Goal: Task Accomplishment & Management: Use online tool/utility

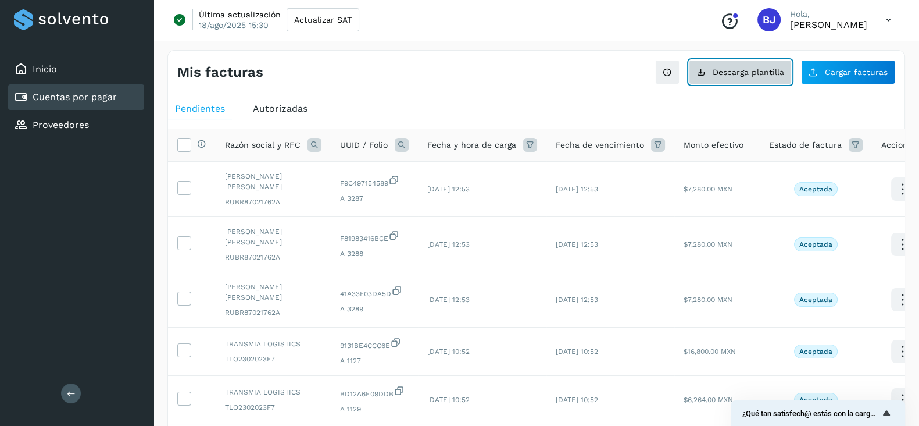
click at [739, 77] on button "Descarga plantilla" at bounding box center [740, 72] width 103 height 24
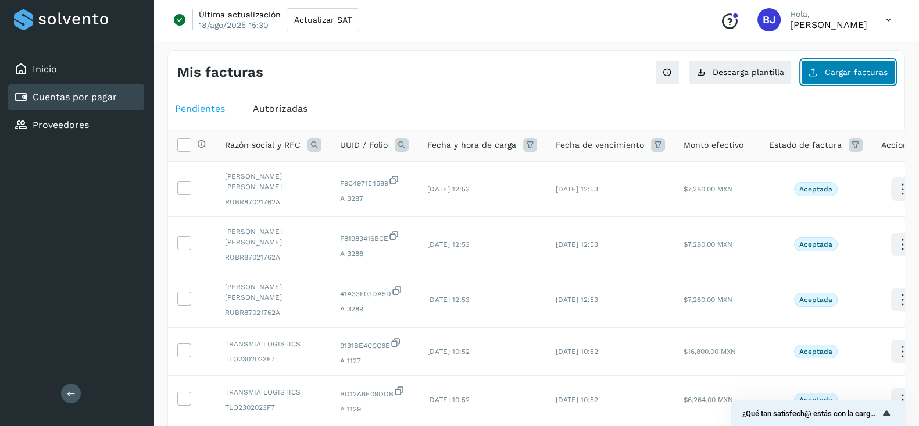
click at [830, 78] on button "Cargar facturas" at bounding box center [848, 72] width 94 height 24
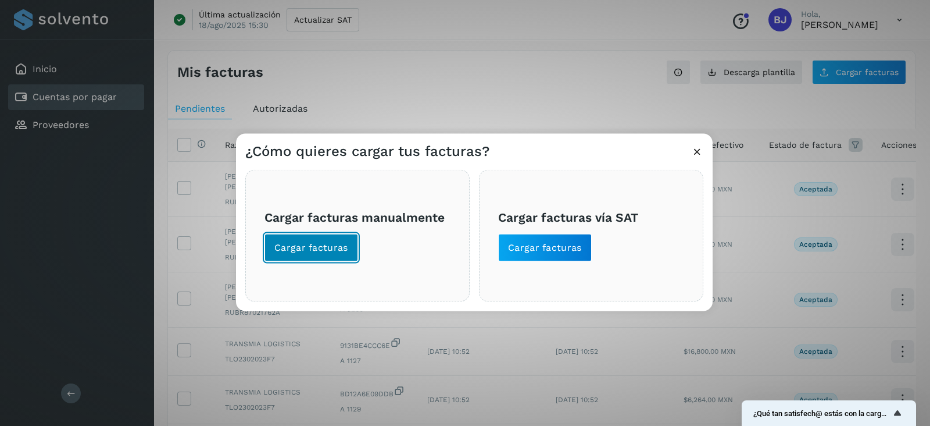
click at [322, 240] on button "Cargar facturas" at bounding box center [312, 248] width 94 height 28
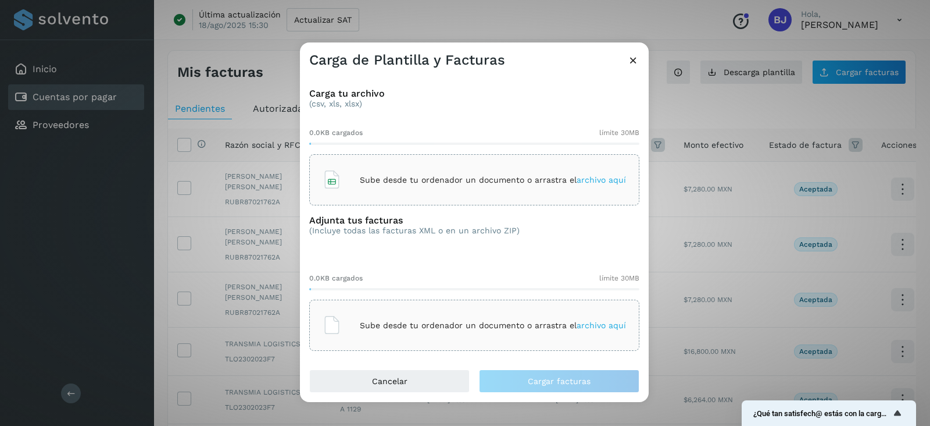
click at [498, 181] on p "Sube desde tu ordenador un documento o arrastra el archivo aquí" at bounding box center [493, 180] width 266 height 10
click at [486, 320] on p "Sube desde tu ordenador un documento o arrastra el archivo aquí" at bounding box center [493, 325] width 266 height 10
click at [598, 329] on span "archivo aquí" at bounding box center [601, 324] width 49 height 9
click at [491, 338] on div "Sube desde tu ordenador un documento o arrastra el archivo aquí" at bounding box center [475, 324] width 304 height 31
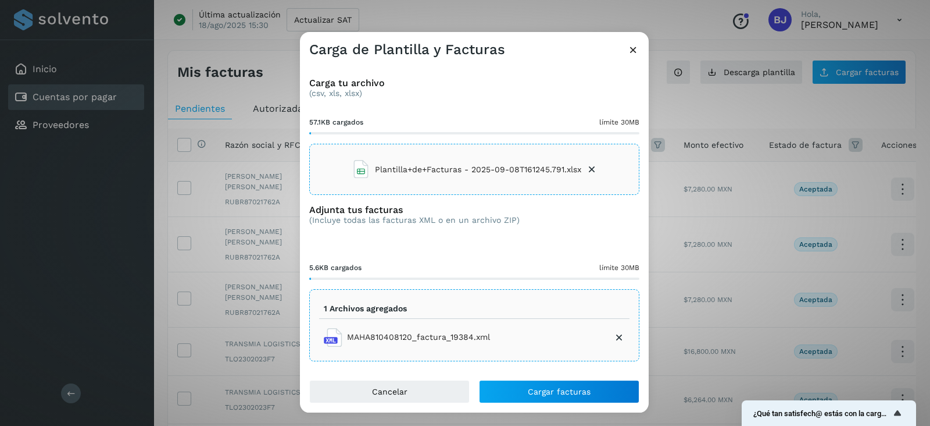
click at [618, 333] on icon at bounding box center [620, 337] width 12 height 12
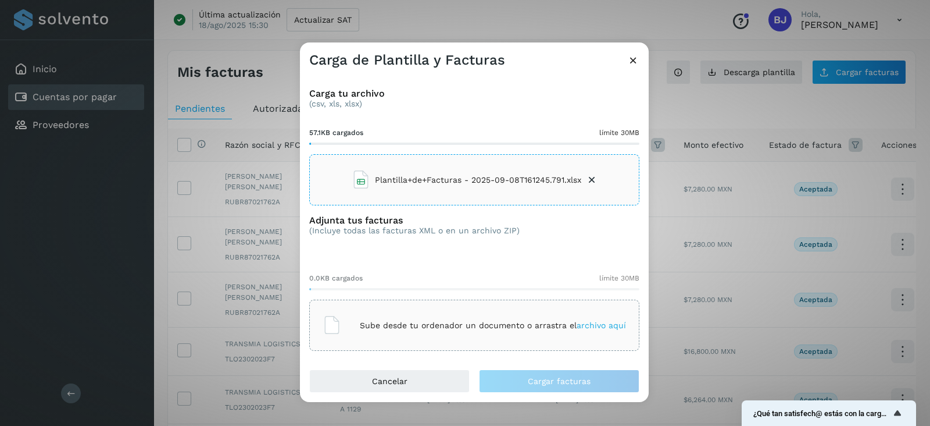
click at [497, 309] on div "Sube desde tu ordenador un documento o arrastra el archivo aquí" at bounding box center [475, 324] width 304 height 31
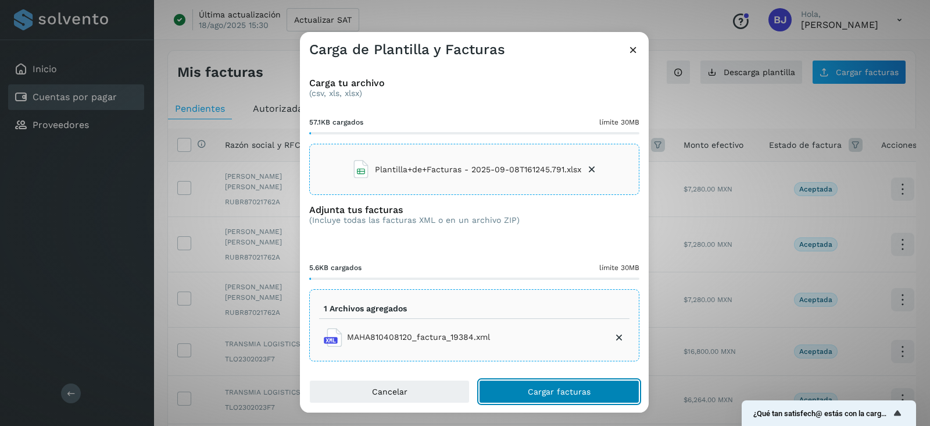
click at [562, 392] on span "Cargar facturas" at bounding box center [559, 391] width 63 height 8
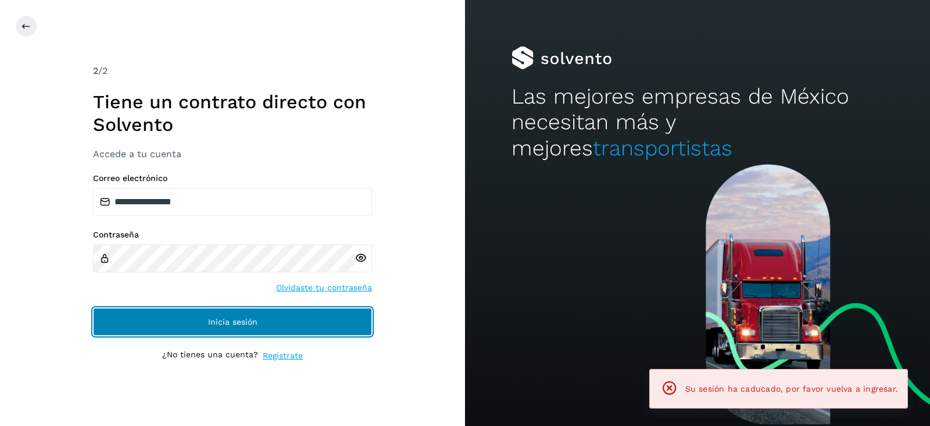
click at [273, 330] on button "Inicia sesión" at bounding box center [232, 322] width 279 height 28
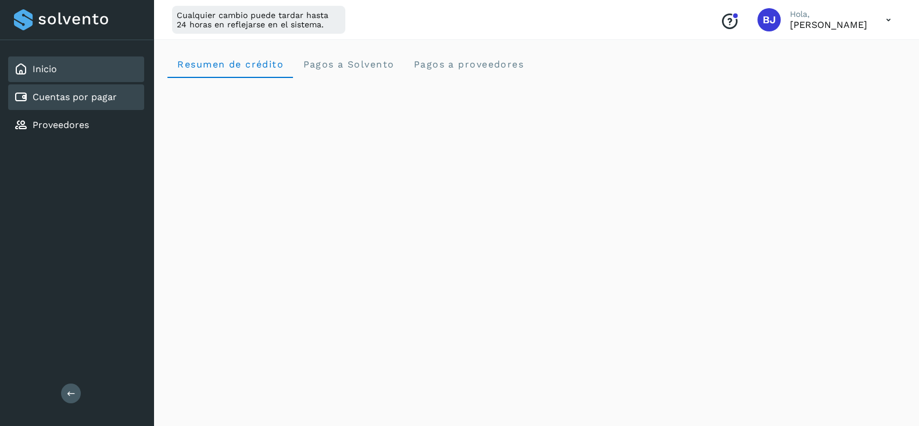
click at [57, 92] on link "Cuentas por pagar" at bounding box center [75, 96] width 84 height 11
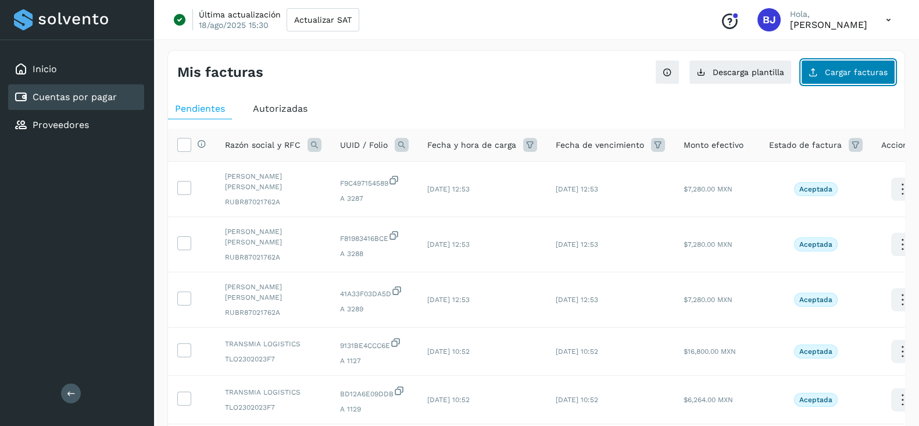
click at [818, 74] on icon at bounding box center [813, 71] width 9 height 9
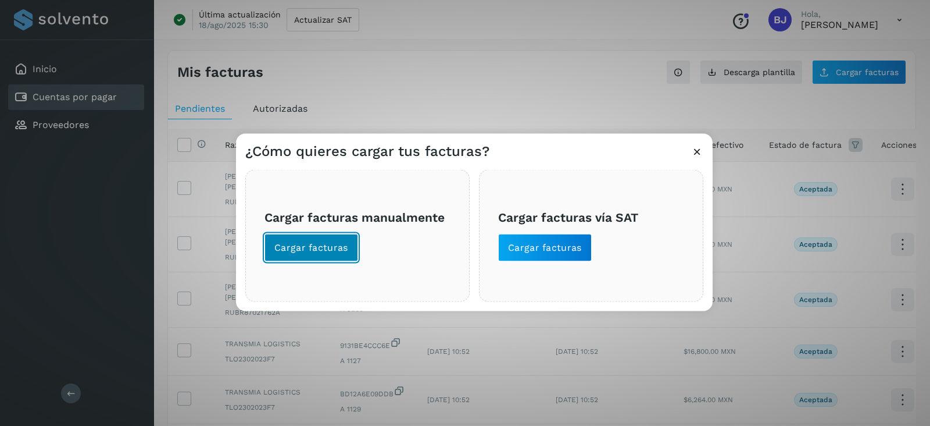
click at [316, 258] on button "Cargar facturas" at bounding box center [312, 248] width 94 height 28
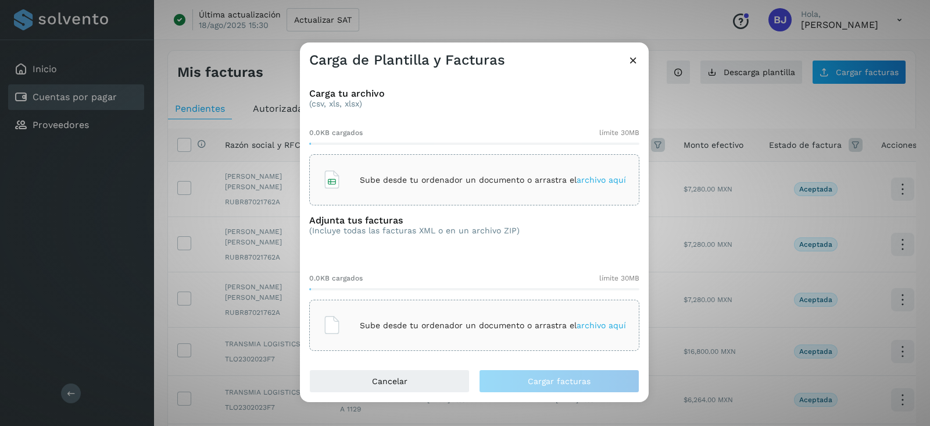
click at [448, 167] on div "Sube desde tu ordenador un documento o arrastra el archivo aquí" at bounding box center [475, 179] width 304 height 31
click at [429, 328] on p "Sube desde tu ordenador un documento o arrastra el archivo aquí" at bounding box center [493, 325] width 266 height 10
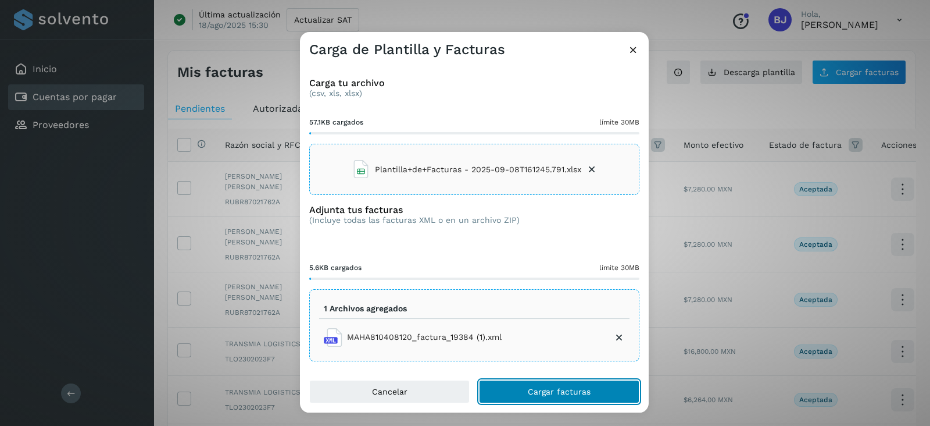
click at [539, 400] on button "Cargar facturas" at bounding box center [559, 391] width 161 height 23
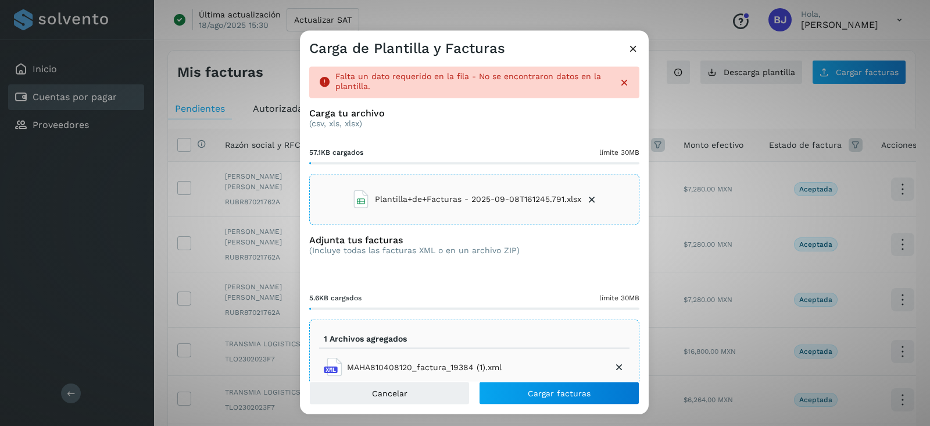
click at [586, 194] on icon at bounding box center [592, 199] width 12 height 12
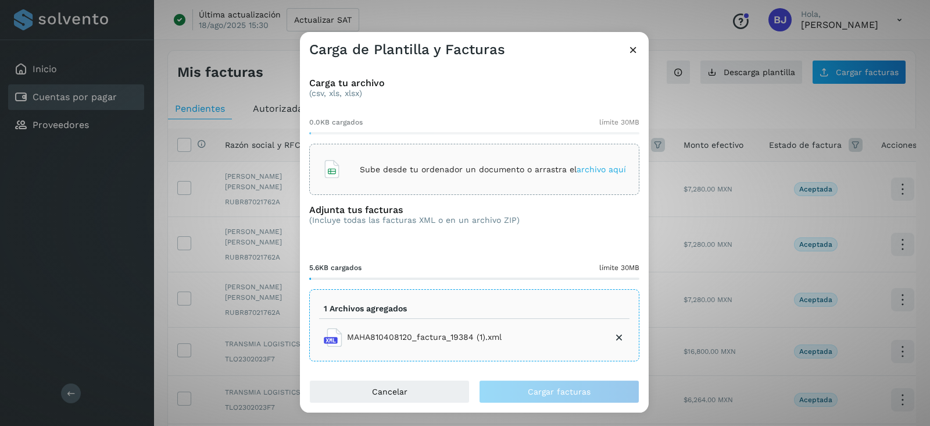
click at [619, 343] on li "MAHA810408120_factura_19384 (1).xml" at bounding box center [474, 337] width 311 height 28
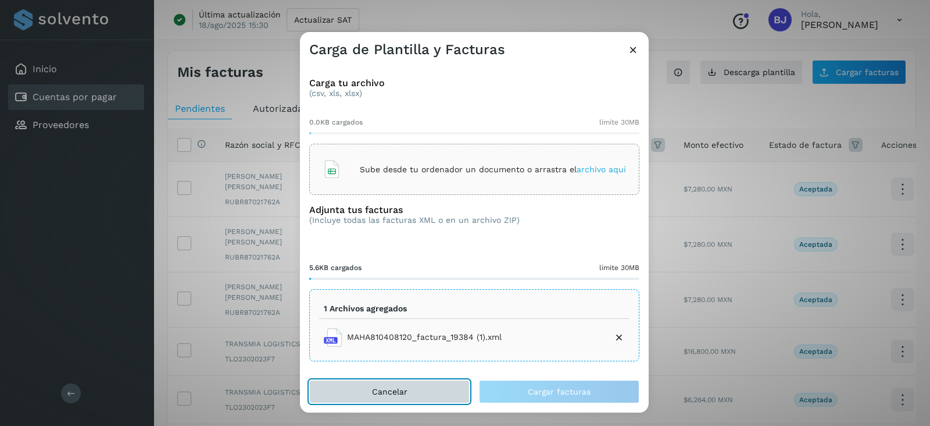
click at [393, 390] on span "Cancelar" at bounding box center [389, 391] width 35 height 8
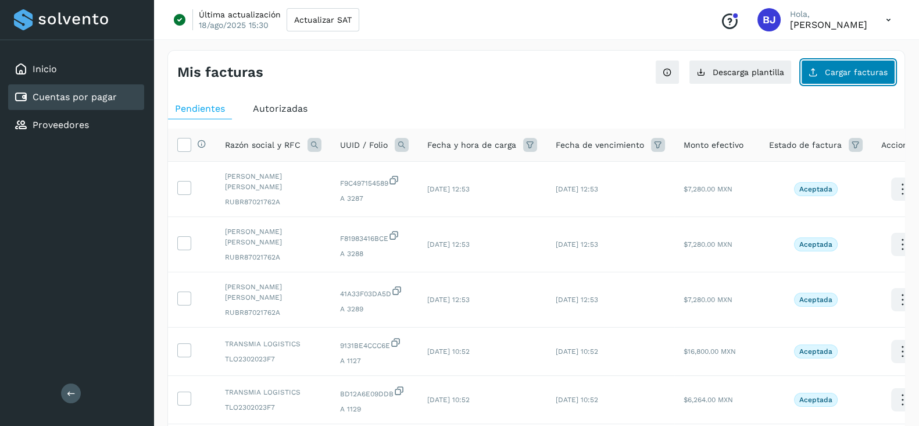
click at [840, 82] on button "Cargar facturas" at bounding box center [848, 72] width 94 height 24
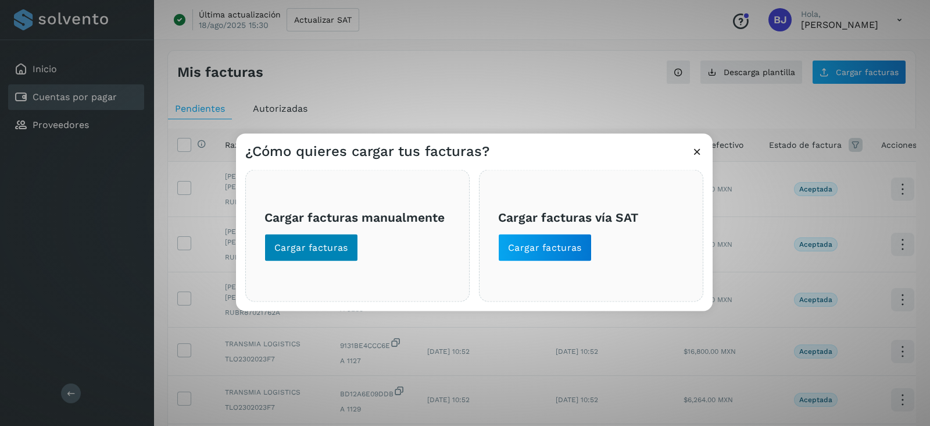
drag, startPoint x: 361, startPoint y: 240, endPoint x: 354, endPoint y: 245, distance: 8.3
click at [362, 240] on span "Cargar facturas manualmente Cargar facturas" at bounding box center [358, 235] width 186 height 52
click at [350, 245] on button "Cargar facturas" at bounding box center [312, 248] width 94 height 28
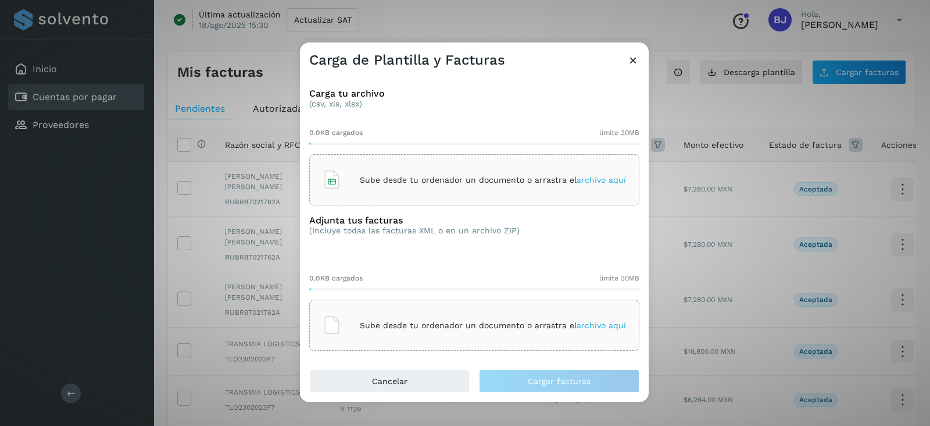
click at [390, 173] on div "Sube desde tu ordenador un documento o arrastra el archivo aquí" at bounding box center [475, 179] width 304 height 31
click at [423, 316] on div "Sube desde tu ordenador un documento o arrastra el archivo aquí" at bounding box center [475, 324] width 304 height 31
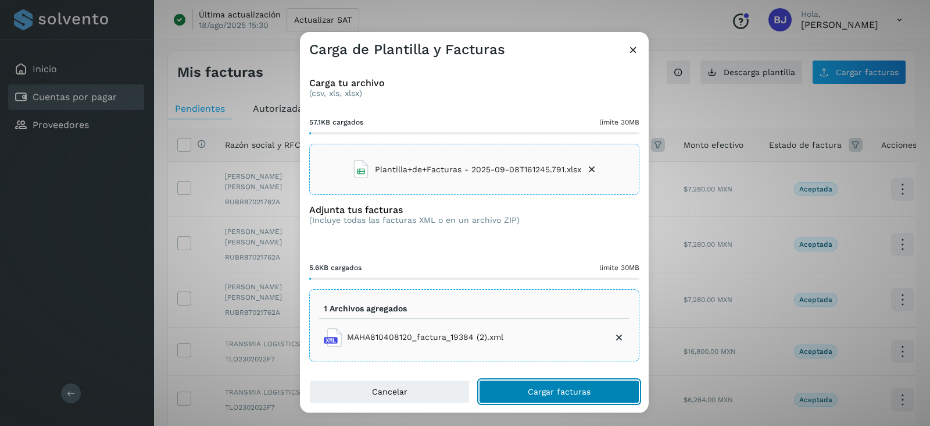
click at [526, 383] on button "Cargar facturas" at bounding box center [559, 391] width 161 height 23
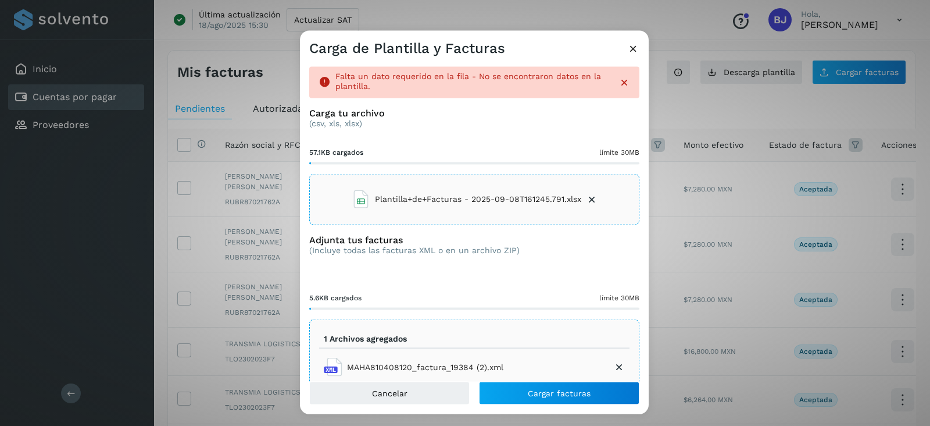
drag, startPoint x: 629, startPoint y: 56, endPoint x: 616, endPoint y: 56, distance: 12.2
click at [626, 55] on div "Carga de Plantilla y Facturas" at bounding box center [474, 44] width 349 height 27
click at [629, 52] on icon at bounding box center [633, 48] width 12 height 12
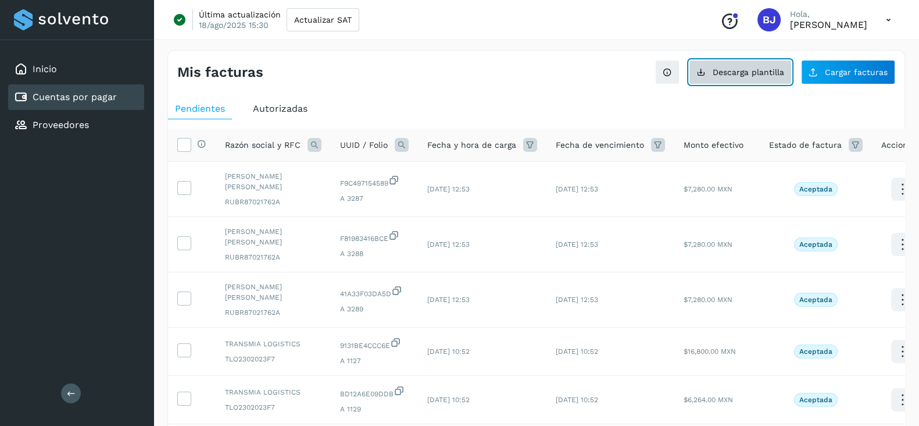
click at [762, 81] on button "Descarga plantilla" at bounding box center [740, 72] width 103 height 24
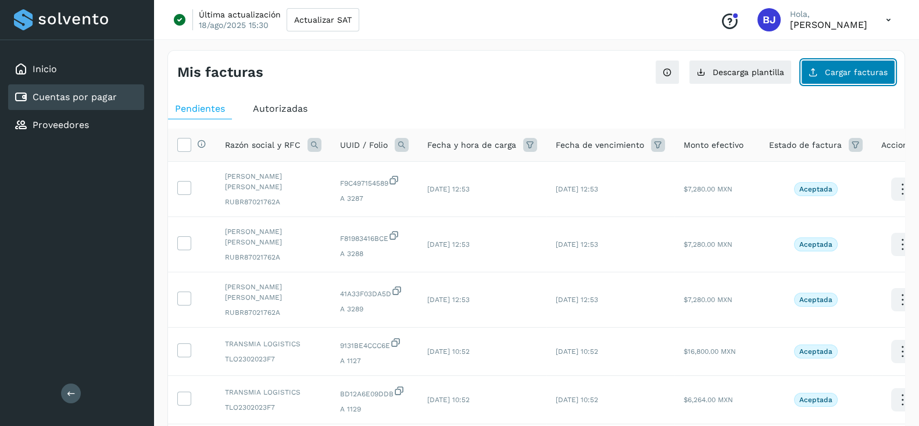
click at [827, 65] on button "Cargar facturas" at bounding box center [848, 72] width 94 height 24
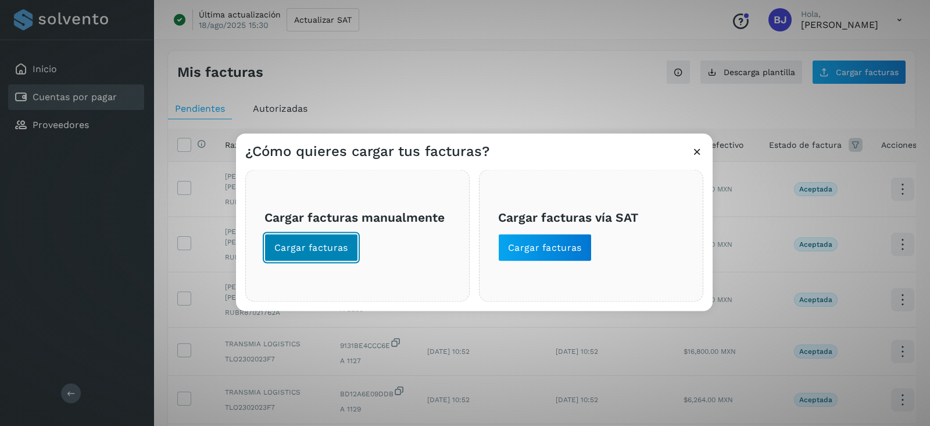
click at [320, 234] on button "Cargar facturas" at bounding box center [312, 248] width 94 height 28
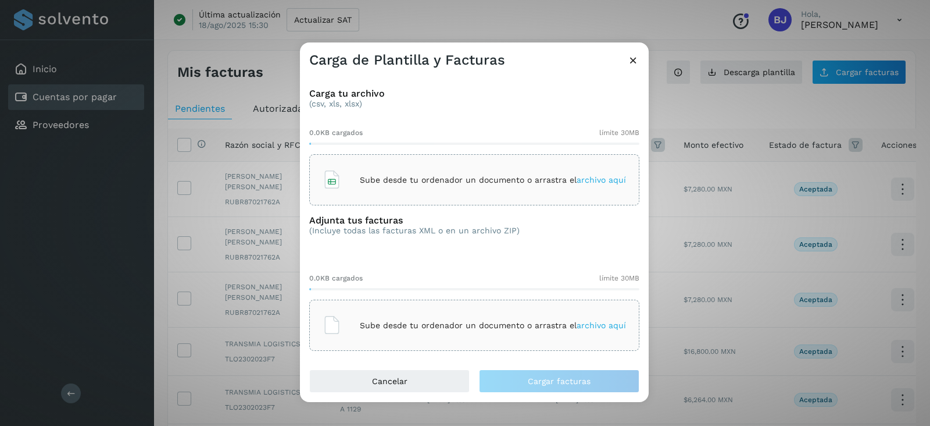
click at [442, 162] on div "Sube desde tu ordenador un documento o arrastra el archivo aquí" at bounding box center [474, 179] width 330 height 51
click at [432, 313] on div "Sube desde tu ordenador un documento o arrastra el archivo aquí" at bounding box center [475, 324] width 304 height 31
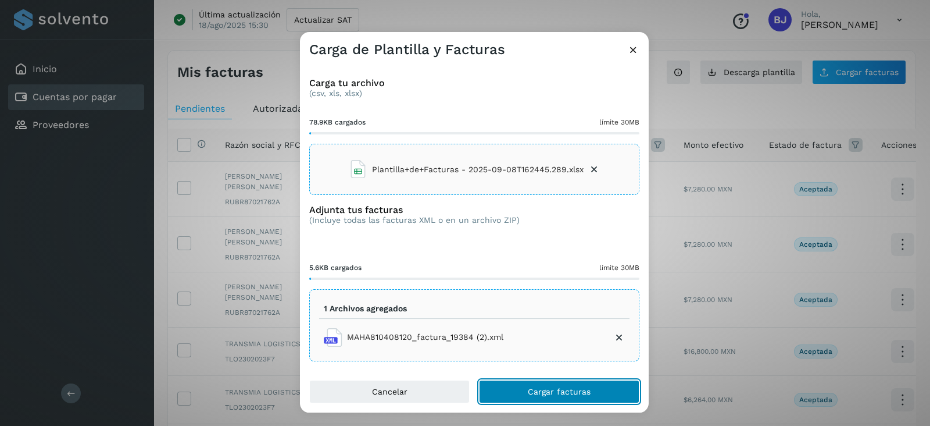
click at [550, 389] on span "Cargar facturas" at bounding box center [559, 391] width 63 height 8
